Goal: Information Seeking & Learning: Learn about a topic

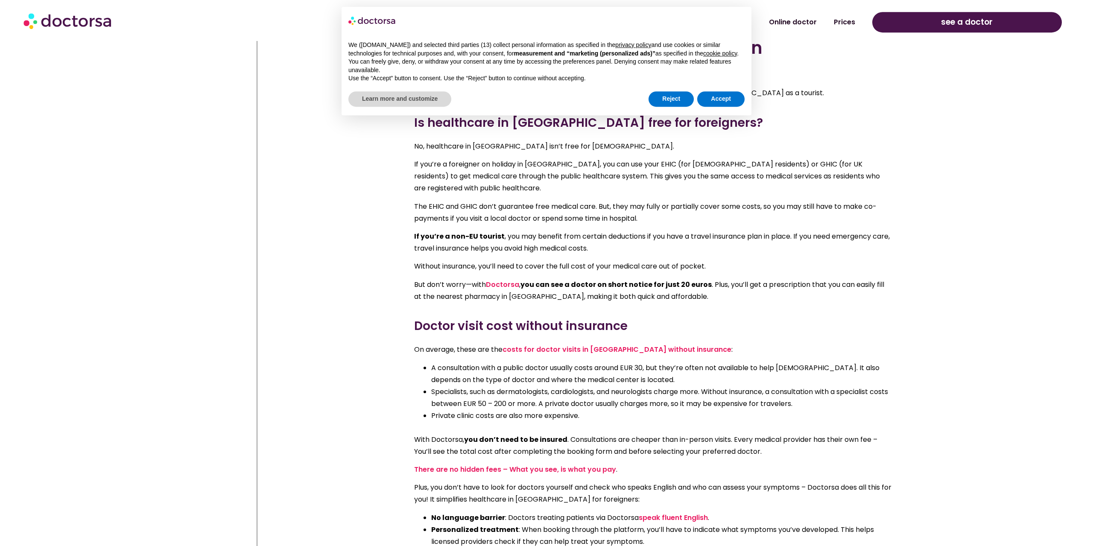
scroll to position [621, 0]
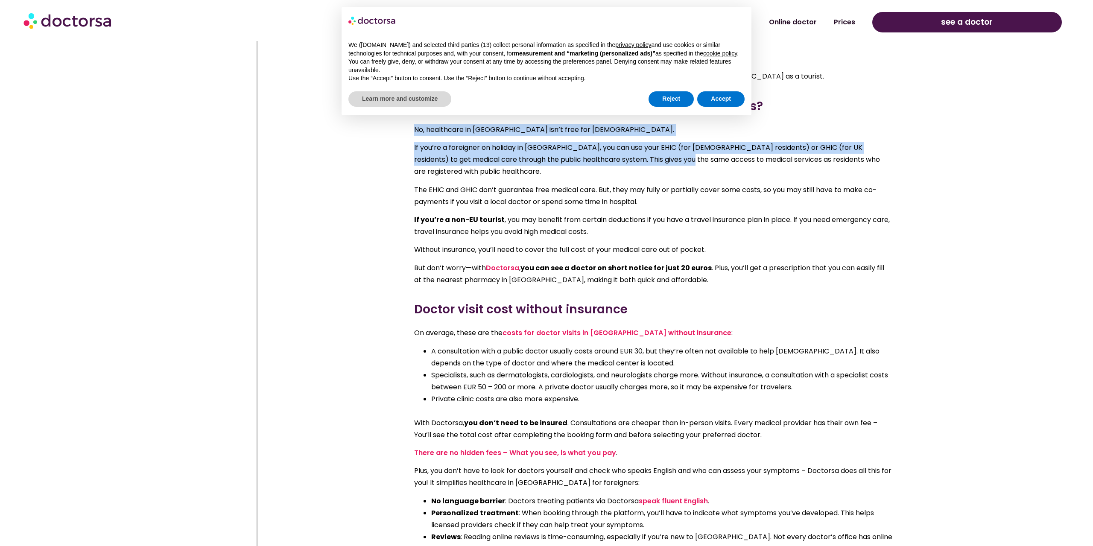
drag, startPoint x: 413, startPoint y: 210, endPoint x: 660, endPoint y: 250, distance: 250.2
click at [660, 250] on div "So, you’ve prepared everything for your short-term vacation in [GEOGRAPHIC_DATA…" at bounding box center [653, 14] width 487 height 565
click at [660, 178] on p "If you’re a foreigner on holiday in [GEOGRAPHIC_DATA], you can use your EHIC (f…" at bounding box center [653, 160] width 478 height 36
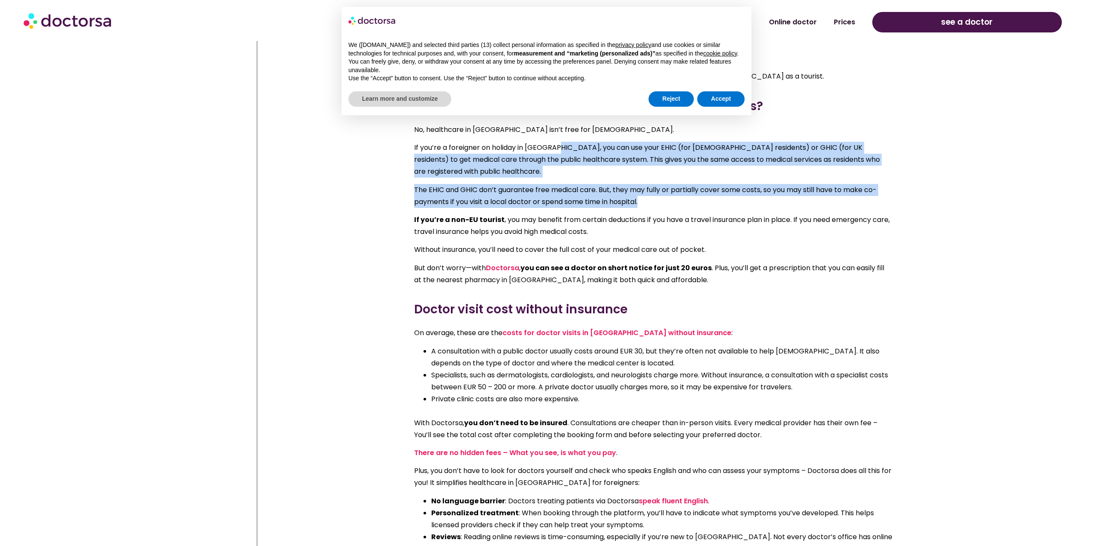
drag, startPoint x: 565, startPoint y: 232, endPoint x: 717, endPoint y: 271, distance: 157.4
click at [717, 271] on div "No, healthcare in [GEOGRAPHIC_DATA] isn’t free for [DEMOGRAPHIC_DATA]. If you’r…" at bounding box center [653, 205] width 478 height 162
click at [717, 208] on p "The EHIC and GHIC don’t guarantee free medical care. But, they may fully or par…" at bounding box center [653, 196] width 478 height 24
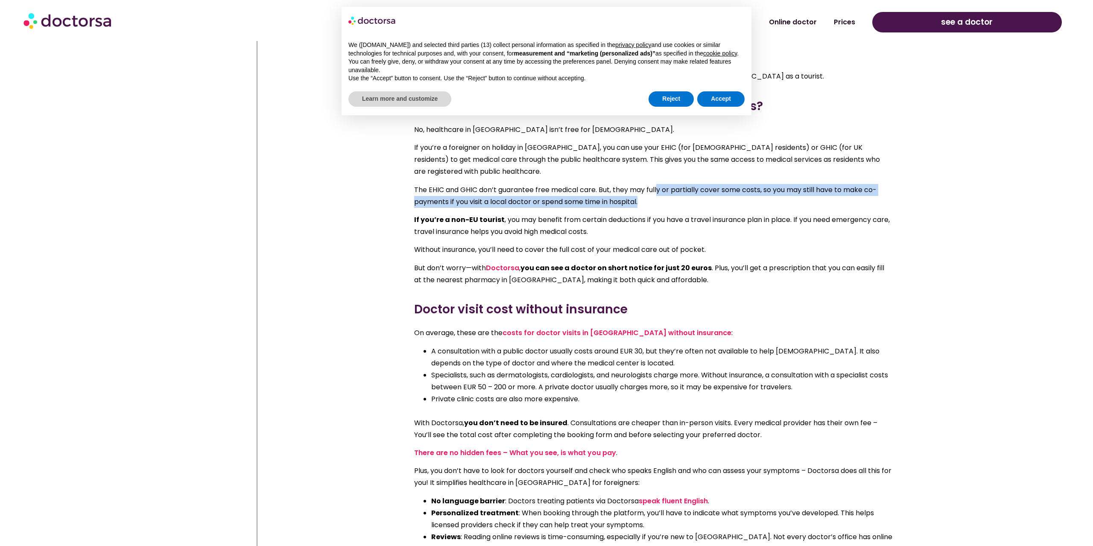
drag, startPoint x: 670, startPoint y: 274, endPoint x: 659, endPoint y: 257, distance: 21.0
click at [659, 257] on div "No, healthcare in [GEOGRAPHIC_DATA] isn’t free for [DEMOGRAPHIC_DATA]. If you’r…" at bounding box center [653, 205] width 478 height 162
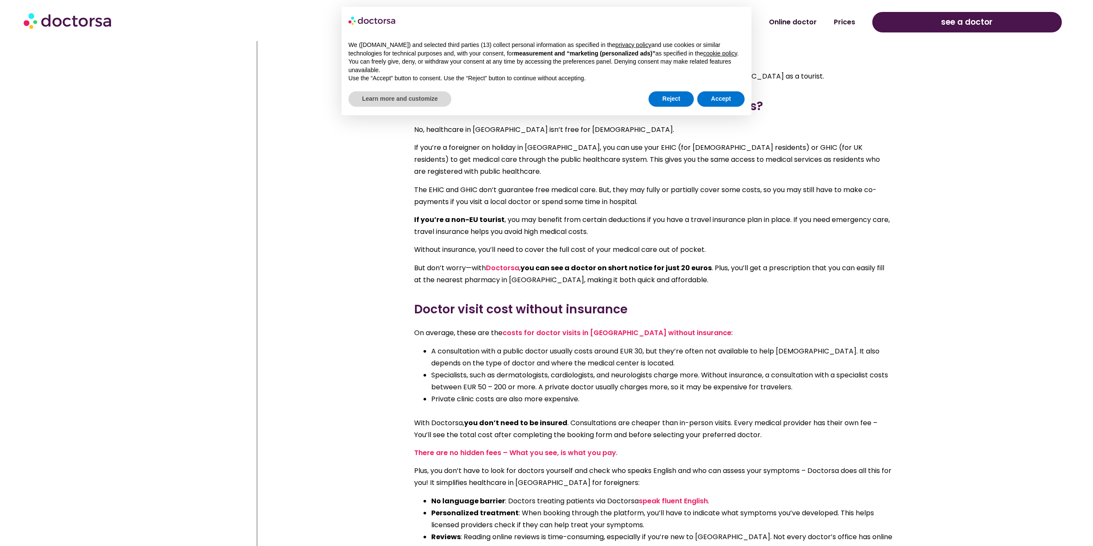
click at [659, 257] on div "No, healthcare in [GEOGRAPHIC_DATA] isn’t free for [DEMOGRAPHIC_DATA]. If you’r…" at bounding box center [653, 205] width 478 height 162
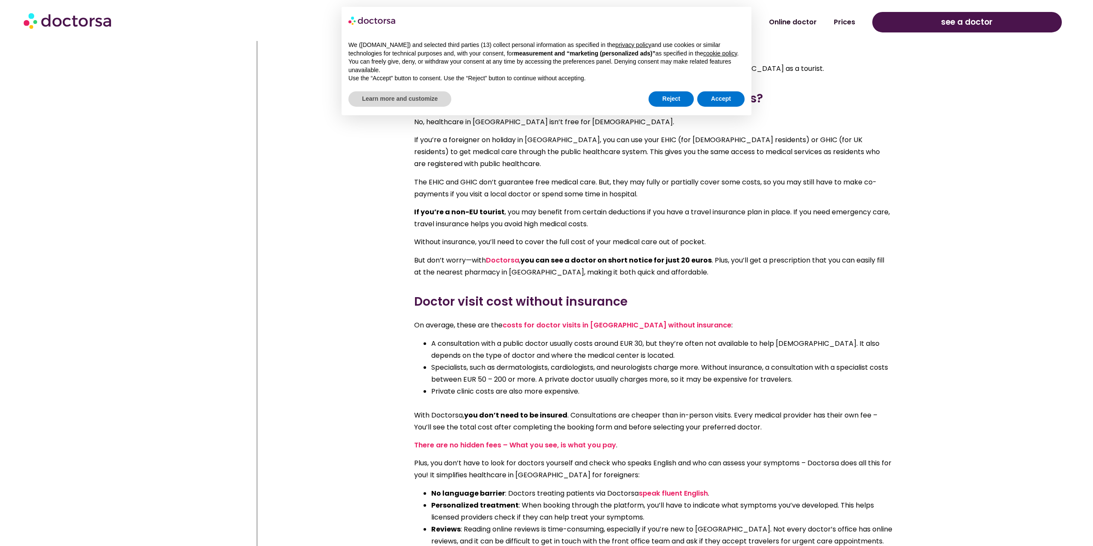
scroll to position [666, 0]
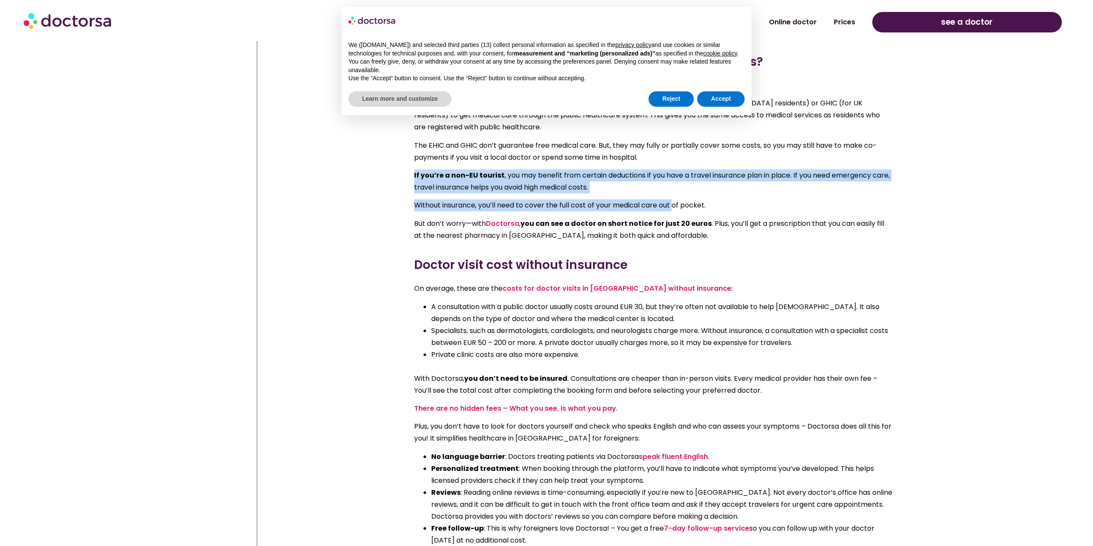
drag, startPoint x: 408, startPoint y: 246, endPoint x: 676, endPoint y: 271, distance: 268.8
click at [676, 242] on div "No, healthcare in [GEOGRAPHIC_DATA] isn’t free for [DEMOGRAPHIC_DATA]. If you’r…" at bounding box center [653, 160] width 478 height 162
